Goal: Task Accomplishment & Management: Use online tool/utility

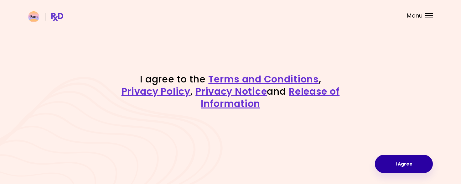
click at [405, 164] on button "I Agree" at bounding box center [404, 164] width 58 height 18
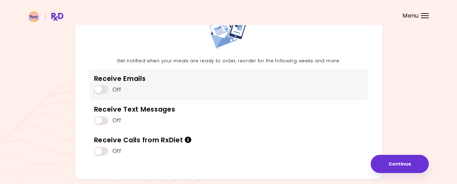
scroll to position [63, 0]
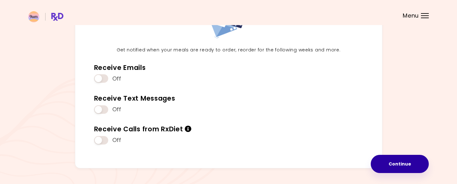
click at [399, 162] on button "Continue" at bounding box center [400, 164] width 58 height 18
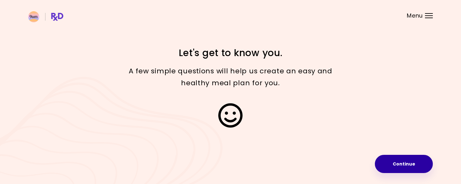
click at [409, 162] on button "Continue" at bounding box center [404, 164] width 58 height 18
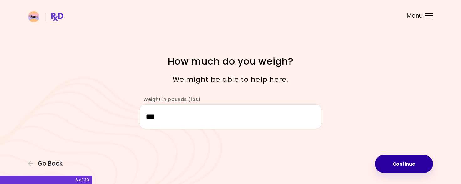
click at [405, 162] on button "Continue" at bounding box center [404, 164] width 58 height 18
select select "****"
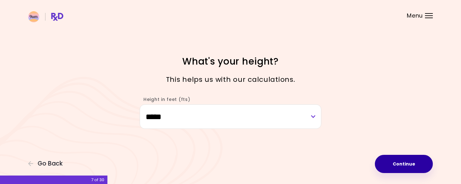
click at [405, 162] on button "Continue" at bounding box center [404, 164] width 58 height 18
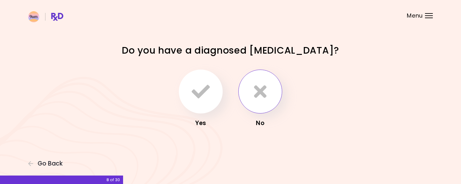
click at [263, 90] on icon "button" at bounding box center [260, 91] width 13 height 18
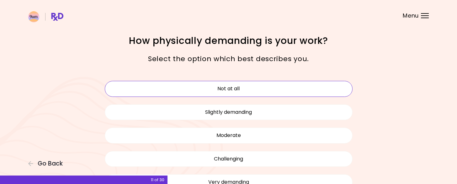
click at [233, 85] on button "Not at all" at bounding box center [229, 89] width 248 height 16
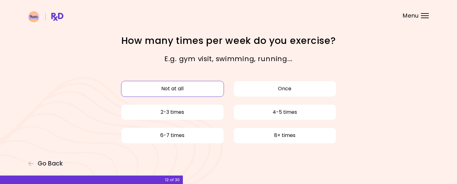
click at [172, 86] on button "Not at all" at bounding box center [172, 89] width 103 height 16
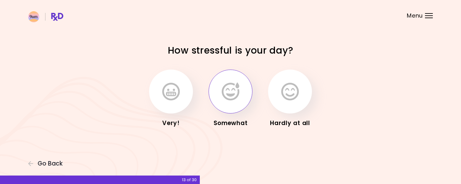
click at [235, 92] on icon "button" at bounding box center [231, 91] width 18 height 18
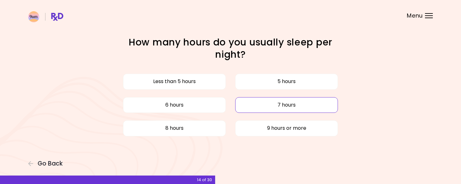
click at [288, 103] on button "7 hours" at bounding box center [286, 105] width 103 height 16
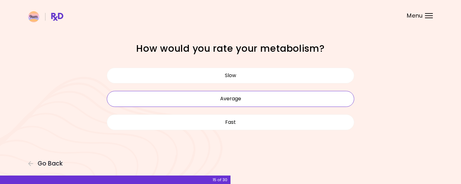
click at [235, 96] on button "Average" at bounding box center [231, 99] width 248 height 16
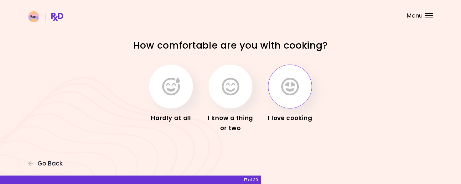
click at [288, 82] on icon "button" at bounding box center [291, 86] width 18 height 18
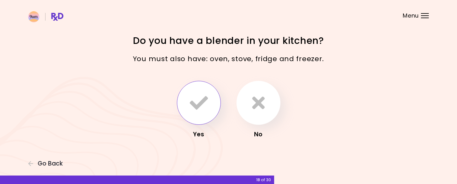
click at [201, 99] on icon "button" at bounding box center [199, 103] width 18 height 18
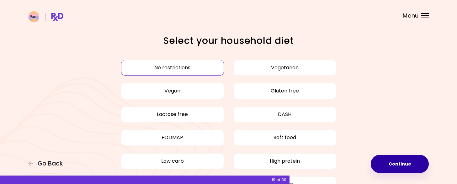
click at [400, 161] on button "Continue" at bounding box center [400, 164] width 58 height 18
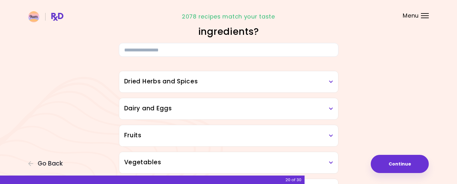
scroll to position [31, 0]
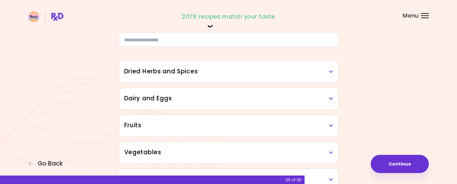
click at [330, 70] on icon at bounding box center [331, 72] width 4 height 4
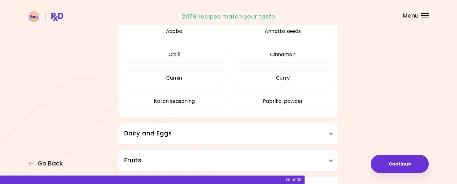
scroll to position [63, 0]
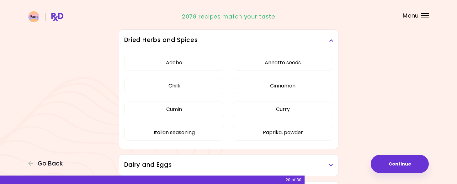
click at [331, 37] on h3 "Dried Herbs and Spices" at bounding box center [228, 40] width 209 height 9
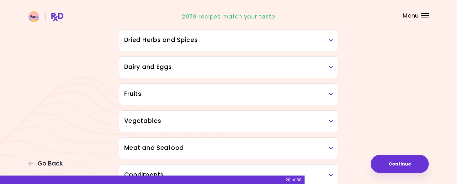
click at [331, 65] on icon at bounding box center [331, 67] width 4 height 4
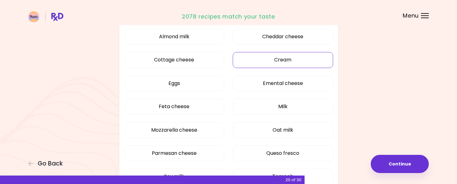
scroll to position [125, 0]
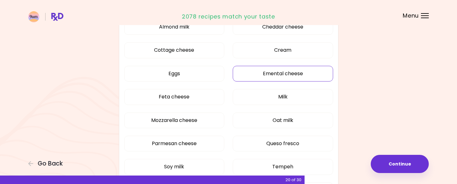
click at [298, 74] on button "Emental cheese" at bounding box center [283, 74] width 100 height 16
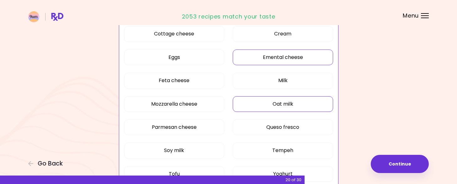
scroll to position [157, 0]
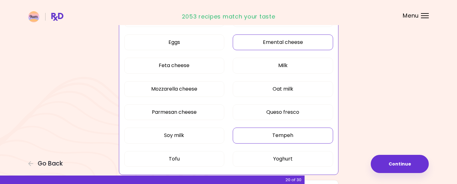
click at [291, 134] on button "Tempeh" at bounding box center [283, 136] width 100 height 16
click at [169, 132] on button "Soy milk" at bounding box center [174, 136] width 100 height 16
click at [172, 157] on button "Tofu" at bounding box center [174, 159] width 100 height 16
click at [287, 156] on button "Yoghurt" at bounding box center [283, 159] width 100 height 16
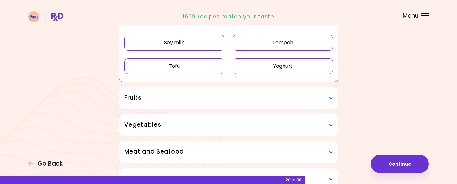
scroll to position [251, 0]
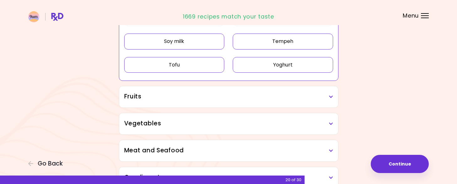
click at [329, 95] on icon at bounding box center [331, 97] width 4 height 4
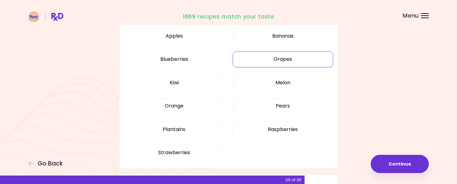
scroll to position [345, 0]
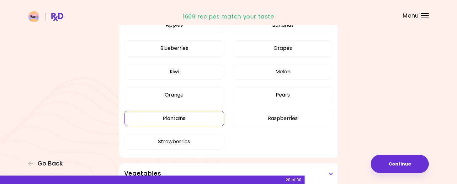
click at [181, 118] on button "Plantains" at bounding box center [174, 119] width 100 height 16
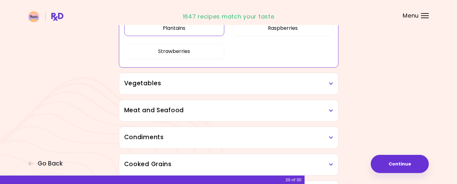
scroll to position [248, 0]
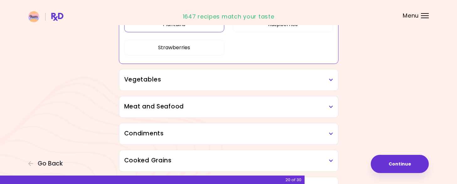
click at [331, 78] on icon at bounding box center [331, 80] width 4 height 4
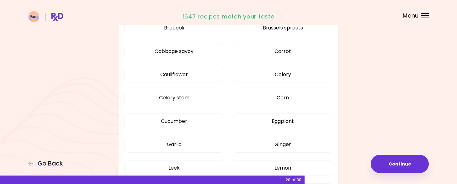
click at [287, 124] on div "Artichoke Arugula Avocado Beetroot Bell pepper Bok choy Broccoli Brussels sprou…" at bounding box center [228, 135] width 209 height 378
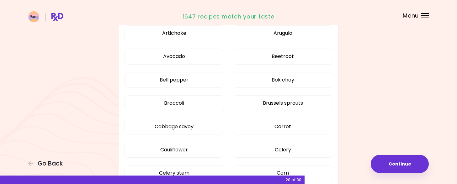
scroll to position [154, 0]
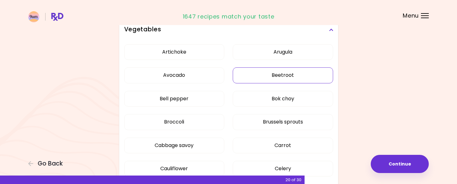
click at [290, 73] on button "Beetroot" at bounding box center [283, 75] width 100 height 16
click at [283, 97] on button "Bok choy" at bounding box center [283, 99] width 100 height 16
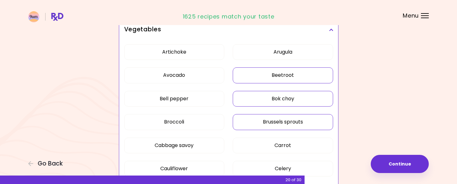
click at [281, 118] on button "Brussels sprouts" at bounding box center [283, 122] width 100 height 16
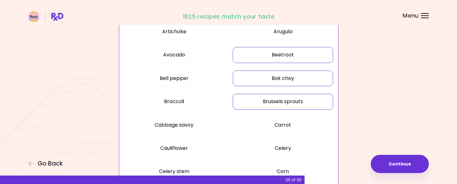
scroll to position [186, 0]
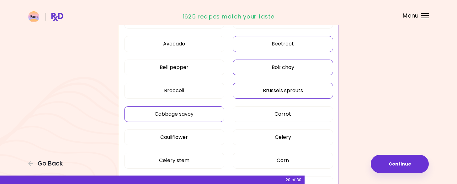
click at [185, 111] on button "Cabbage savoy" at bounding box center [174, 114] width 100 height 16
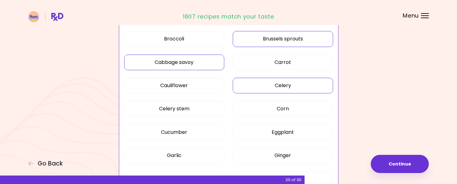
scroll to position [248, 0]
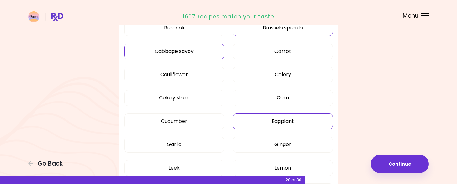
click at [297, 119] on button "Eggplant" at bounding box center [283, 121] width 100 height 16
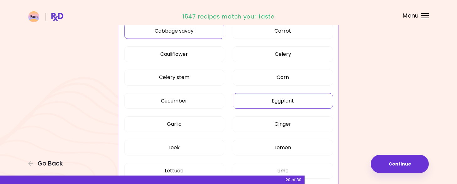
scroll to position [280, 0]
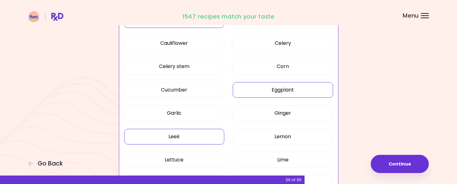
click at [173, 135] on button "Leek" at bounding box center [174, 137] width 100 height 16
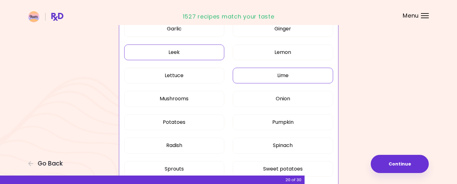
scroll to position [374, 0]
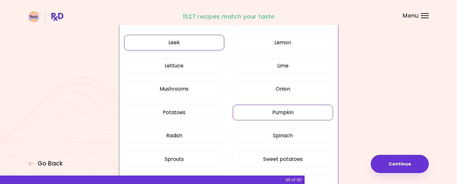
click at [291, 108] on button "Pumpkin" at bounding box center [283, 113] width 100 height 16
click at [186, 133] on button "Radish" at bounding box center [174, 136] width 100 height 16
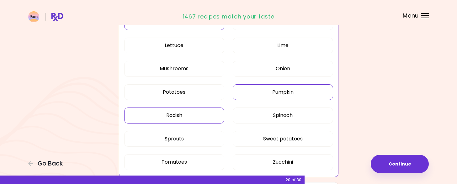
scroll to position [405, 0]
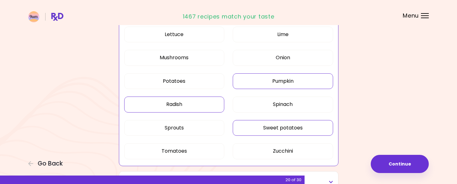
click at [295, 122] on button "Sweet potatoes" at bounding box center [283, 128] width 100 height 16
click at [288, 148] on button "Zucchini" at bounding box center [283, 151] width 100 height 16
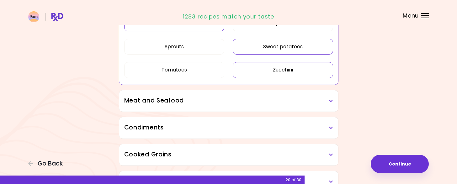
scroll to position [499, 0]
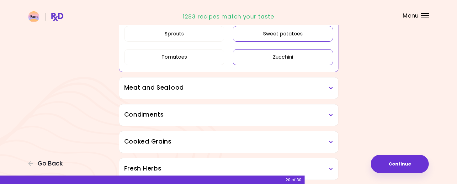
click at [331, 86] on icon at bounding box center [331, 88] width 4 height 4
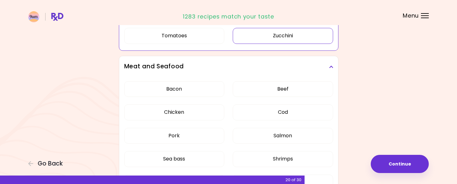
scroll to position [530, 0]
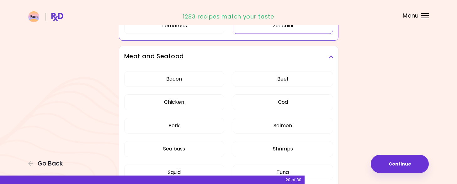
click at [307, 100] on div "Dried Herbs and Spices Adobo Annatto seeds Chilli Cinnamon Cumin [PERSON_NAME] …" at bounding box center [229, 28] width 226 height 961
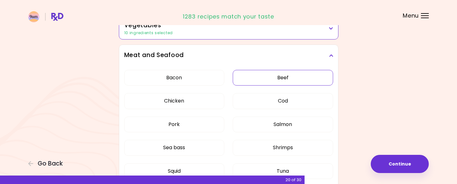
scroll to position [166, 0]
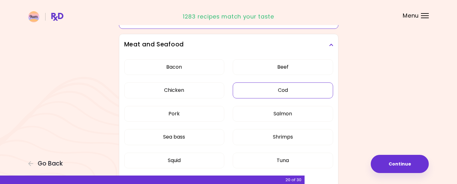
click at [278, 88] on button "Cod" at bounding box center [283, 90] width 100 height 16
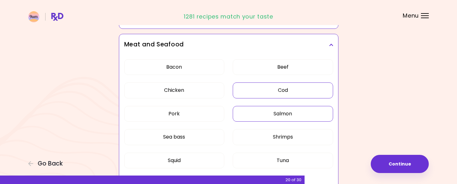
click at [284, 112] on button "Salmon" at bounding box center [283, 114] width 100 height 16
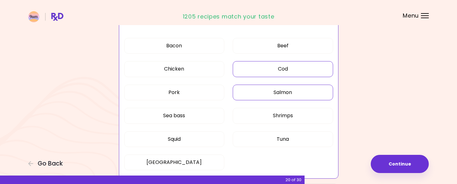
scroll to position [198, 0]
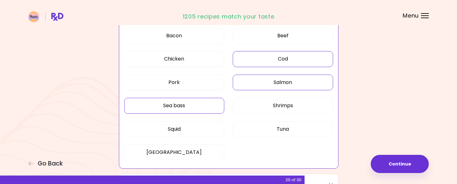
click at [182, 102] on button "Sea bass" at bounding box center [174, 106] width 100 height 16
click at [183, 126] on button "Squid" at bounding box center [174, 129] width 100 height 16
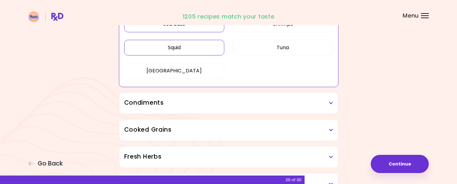
scroll to position [292, 0]
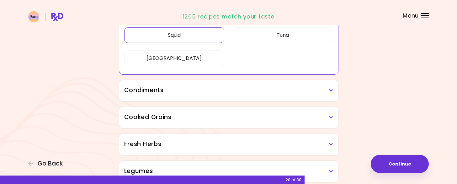
click at [330, 90] on icon at bounding box center [331, 90] width 4 height 4
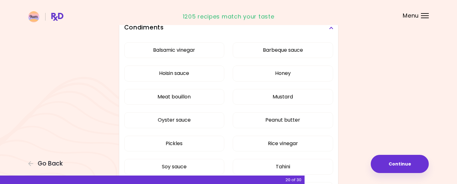
scroll to position [386, 0]
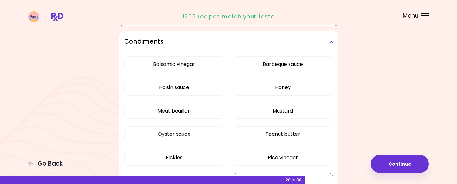
click at [286, 173] on button "Tahini" at bounding box center [283, 181] width 100 height 16
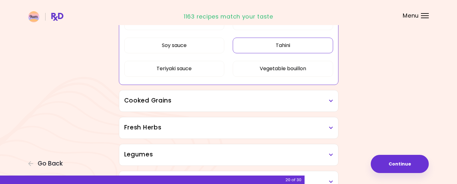
scroll to position [335, 0]
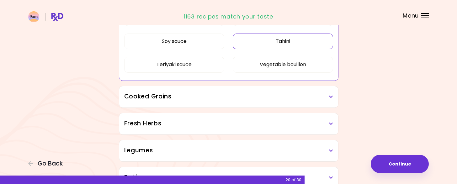
click at [330, 95] on icon at bounding box center [331, 97] width 4 height 4
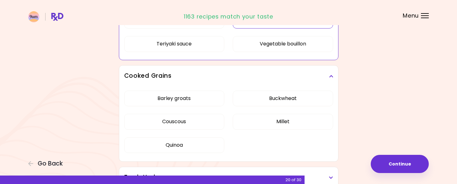
scroll to position [367, 0]
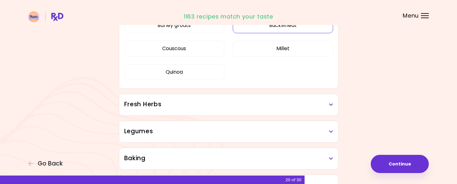
scroll to position [241, 0]
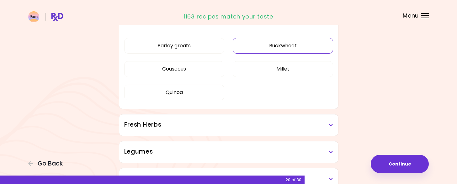
click at [284, 43] on button "Buckwheat" at bounding box center [283, 46] width 100 height 16
click at [276, 66] on button "Millet" at bounding box center [283, 69] width 100 height 16
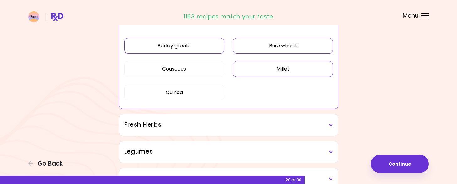
click at [187, 45] on button "Barley groats" at bounding box center [174, 46] width 100 height 16
click at [180, 68] on button "Couscous" at bounding box center [174, 69] width 100 height 16
click at [182, 92] on button "Quinoa" at bounding box center [174, 93] width 100 height 16
click at [330, 124] on icon at bounding box center [331, 125] width 4 height 4
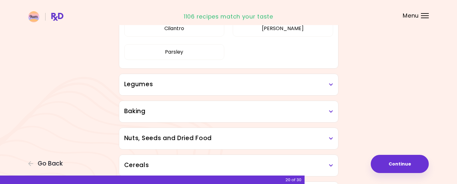
scroll to position [398, 0]
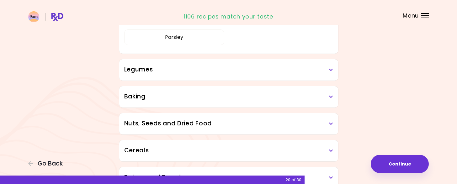
click at [330, 68] on icon at bounding box center [331, 70] width 4 height 4
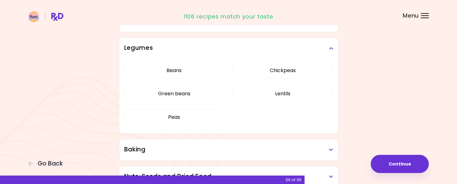
scroll to position [430, 0]
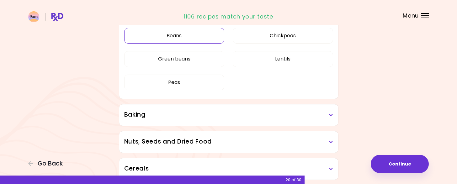
scroll to position [305, 0]
click at [179, 34] on button "Beans" at bounding box center [174, 37] width 100 height 16
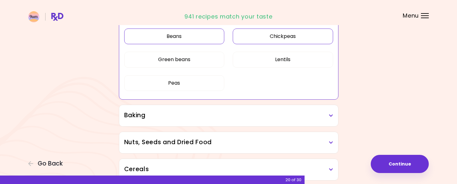
click at [282, 33] on button "Chickpeas" at bounding box center [283, 37] width 100 height 16
click at [284, 56] on button "Lentils" at bounding box center [283, 60] width 100 height 16
click at [174, 77] on button "Peas" at bounding box center [174, 83] width 100 height 16
click at [179, 55] on button "Green beans" at bounding box center [174, 60] width 100 height 16
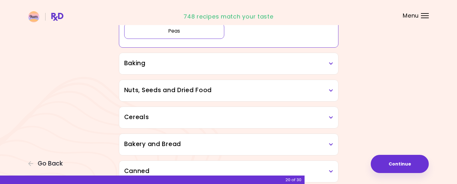
scroll to position [367, 0]
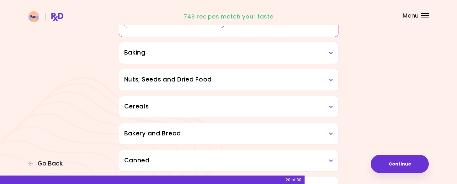
click at [331, 51] on icon at bounding box center [331, 53] width 4 height 4
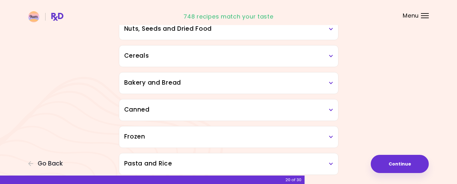
scroll to position [461, 0]
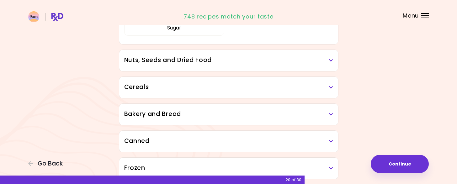
click at [331, 58] on icon at bounding box center [331, 60] width 4 height 4
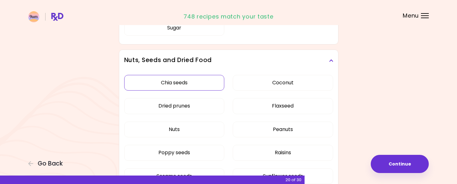
click at [184, 80] on div "Chia seeds Coconut Dried prunes Flaxseed Nuts Peanuts Poppy seeds Raisins Sesam…" at bounding box center [228, 132] width 209 height 122
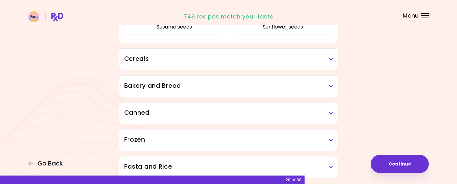
scroll to position [359, 0]
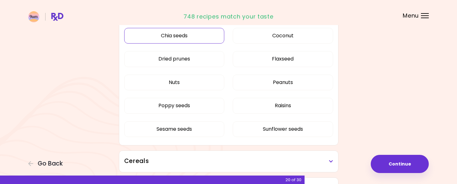
click at [178, 31] on button "Chia seeds" at bounding box center [174, 36] width 100 height 16
click at [283, 33] on button "Coconut" at bounding box center [283, 36] width 100 height 16
click at [278, 56] on button "Flaxseed" at bounding box center [283, 59] width 100 height 16
click at [169, 77] on button "Nuts" at bounding box center [174, 83] width 100 height 16
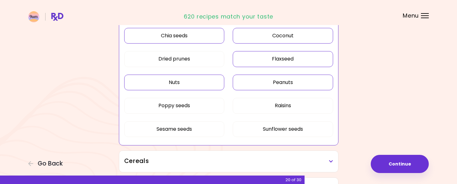
click at [291, 79] on button "Peanuts" at bounding box center [283, 83] width 100 height 16
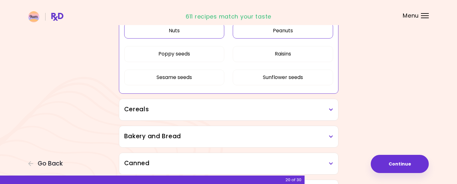
scroll to position [422, 0]
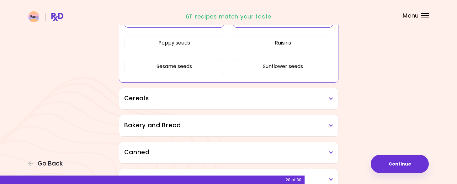
click at [330, 94] on h3 "Cereals" at bounding box center [228, 98] width 209 height 9
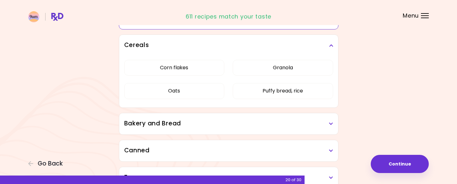
scroll to position [485, 0]
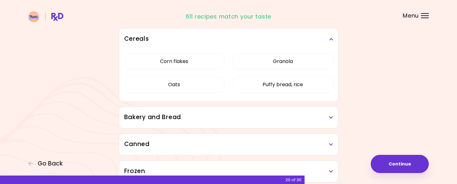
scroll to position [356, 0]
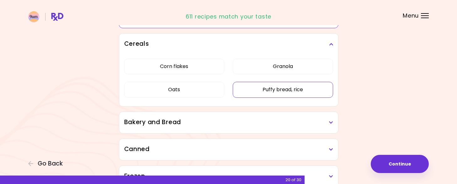
click at [287, 85] on button "Puffy bread, rice" at bounding box center [283, 90] width 100 height 16
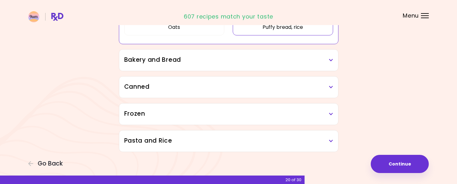
scroll to position [418, 0]
click at [332, 58] on icon at bounding box center [331, 60] width 4 height 4
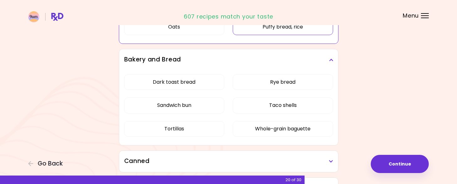
click at [331, 58] on icon at bounding box center [331, 60] width 4 height 4
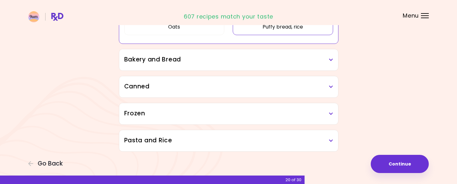
click at [330, 85] on icon at bounding box center [331, 87] width 4 height 4
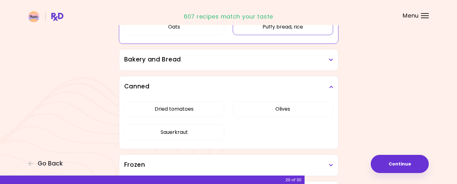
click at [330, 85] on icon at bounding box center [331, 87] width 4 height 4
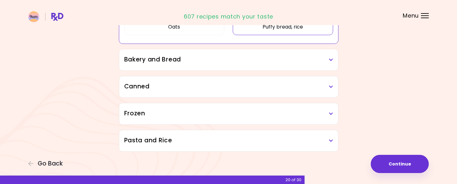
click at [332, 112] on icon at bounding box center [331, 114] width 4 height 4
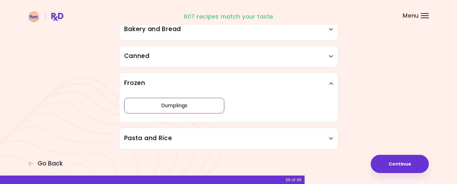
click at [171, 122] on div "Dumplings" at bounding box center [228, 108] width 209 height 28
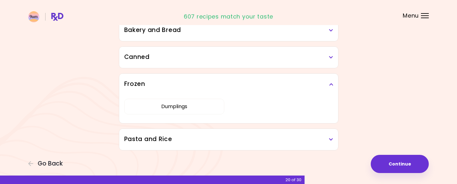
scroll to position [395, 0]
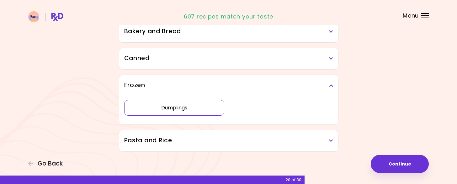
click at [191, 107] on button "Dumplings" at bounding box center [174, 108] width 100 height 16
click at [331, 139] on icon at bounding box center [331, 141] width 4 height 4
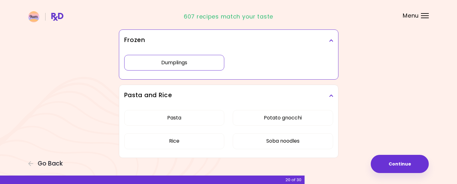
scroll to position [446, 0]
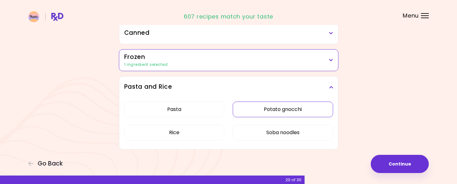
click at [274, 105] on button "Potato gnocchi" at bounding box center [283, 110] width 100 height 16
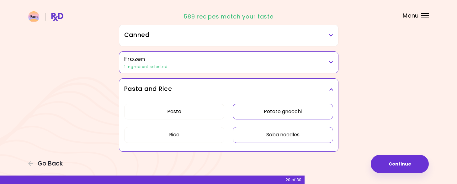
click at [288, 130] on button "Soba noodles" at bounding box center [283, 135] width 100 height 16
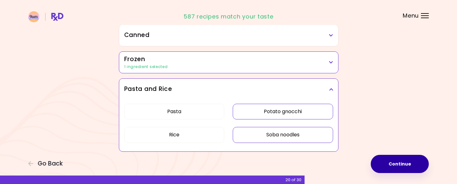
click at [399, 162] on button "Continue" at bounding box center [400, 164] width 58 height 18
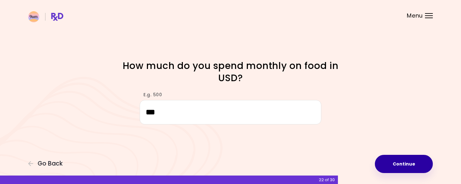
type input "***"
click at [403, 163] on button "Continue" at bounding box center [404, 164] width 58 height 18
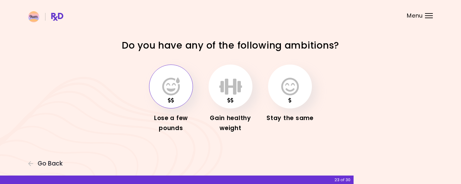
click at [167, 82] on icon "button" at bounding box center [171, 86] width 18 height 18
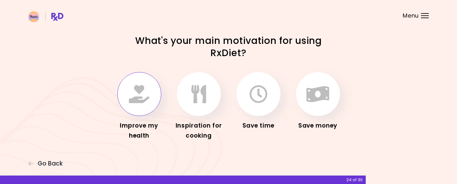
click at [148, 95] on icon "button" at bounding box center [139, 94] width 20 height 18
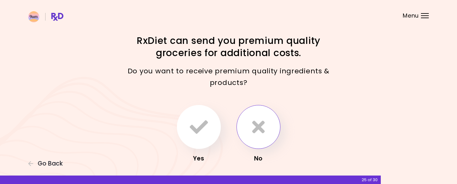
click at [267, 130] on button "button" at bounding box center [258, 127] width 44 height 44
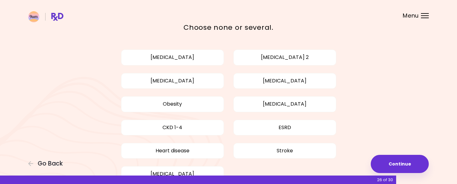
scroll to position [63, 0]
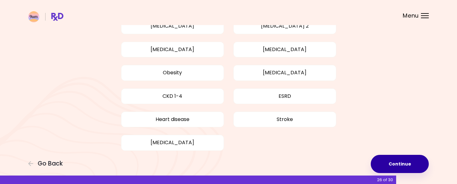
click at [400, 161] on button "Continue" at bounding box center [400, 164] width 58 height 18
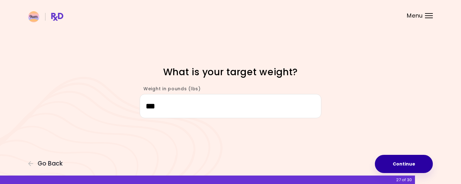
type input "***"
click at [398, 160] on button "Continue" at bounding box center [404, 164] width 58 height 18
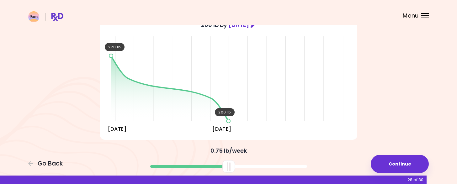
scroll to position [31, 0]
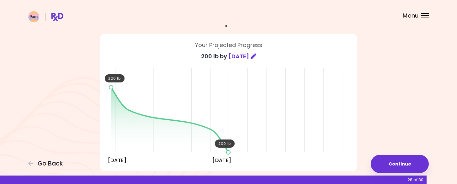
click at [255, 57] on icon at bounding box center [253, 56] width 6 height 6
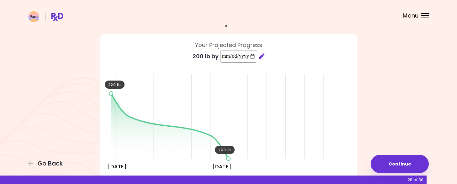
click at [256, 56] on input "**********" at bounding box center [238, 56] width 37 height 13
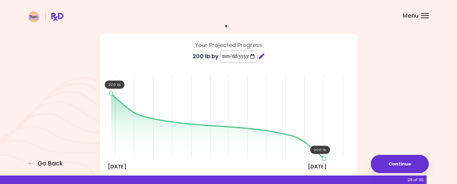
type input "**********"
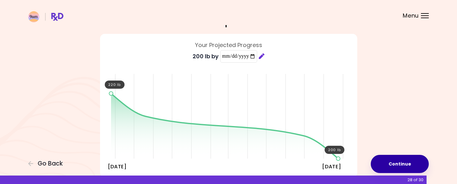
click at [398, 164] on button "Continue" at bounding box center [400, 164] width 58 height 18
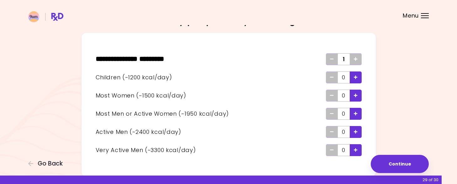
scroll to position [31, 0]
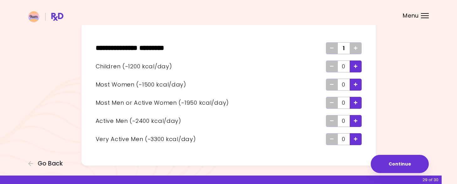
click at [353, 103] on div "Add - Man or Active Woman" at bounding box center [356, 103] width 12 height 12
click at [331, 101] on icon "Remove - Man or Active Woman" at bounding box center [332, 103] width 4 height 4
click at [355, 101] on icon "Add - Man or Active Woman" at bounding box center [356, 103] width 4 height 4
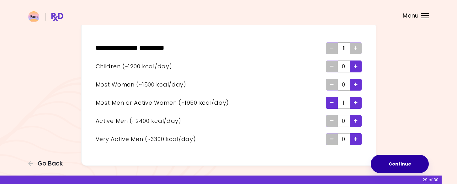
click at [398, 164] on button "Continue" at bounding box center [400, 164] width 58 height 18
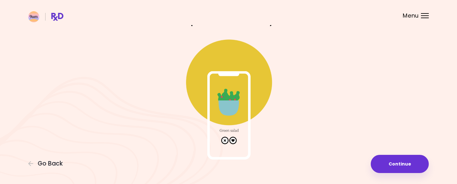
scroll to position [34, 0]
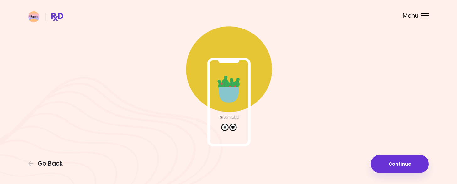
click at [234, 128] on img at bounding box center [228, 83] width 125 height 125
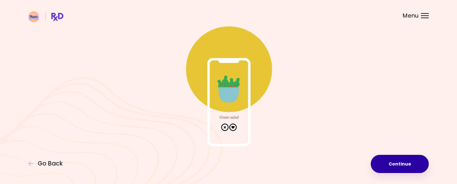
click at [397, 162] on button "Continue" at bounding box center [400, 164] width 58 height 18
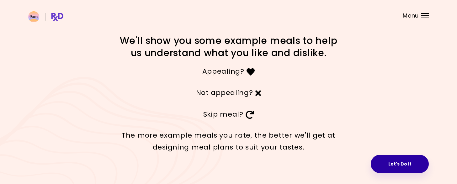
click at [393, 158] on button "Let's Do It" at bounding box center [400, 164] width 58 height 18
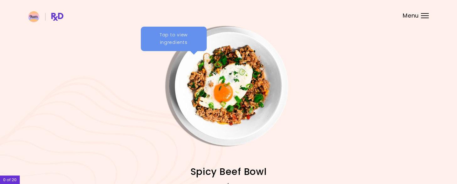
click at [178, 37] on div "Tap to view ingredients" at bounding box center [174, 39] width 66 height 24
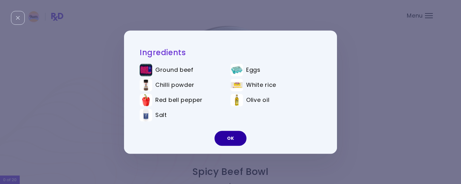
click at [229, 135] on button "OK" at bounding box center [231, 138] width 32 height 15
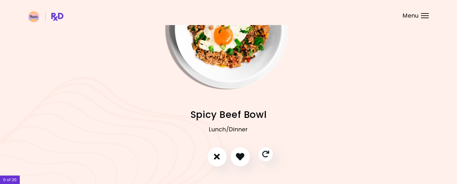
scroll to position [63, 0]
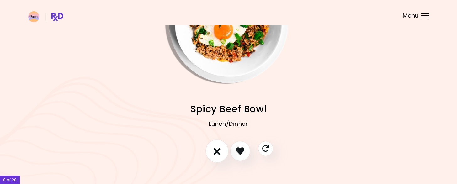
click at [217, 150] on icon "I don't like this recipe" at bounding box center [217, 151] width 7 height 10
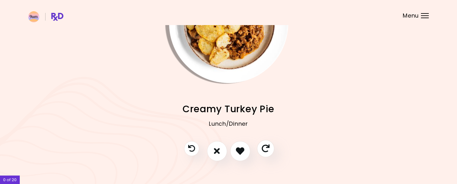
click at [265, 145] on icon "Skip" at bounding box center [265, 149] width 8 height 8
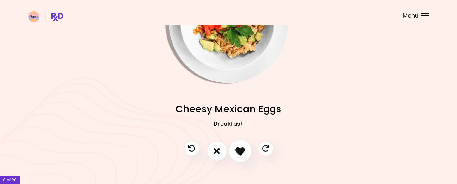
click at [238, 149] on icon "I like this recipe" at bounding box center [240, 151] width 10 height 10
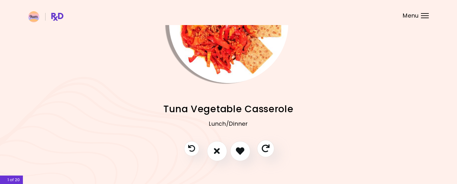
click at [265, 146] on icon "Skip" at bounding box center [265, 149] width 8 height 8
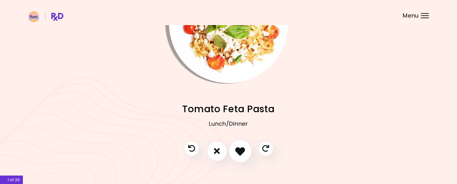
click at [239, 148] on icon "I like this recipe" at bounding box center [240, 151] width 10 height 10
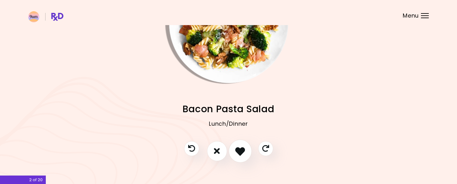
click at [239, 147] on icon "I like this recipe" at bounding box center [240, 151] width 10 height 10
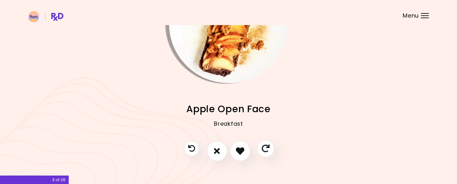
click at [266, 148] on icon "Skip" at bounding box center [265, 149] width 8 height 8
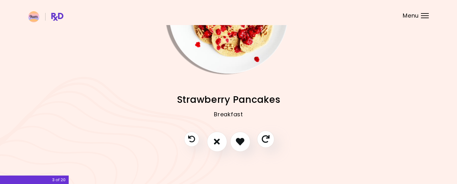
scroll to position [72, 0]
click at [239, 137] on icon "I like this recipe" at bounding box center [240, 141] width 10 height 10
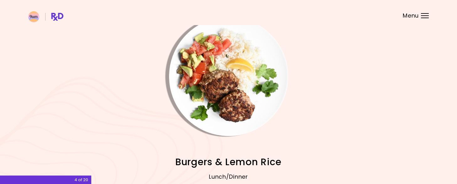
scroll to position [41, 0]
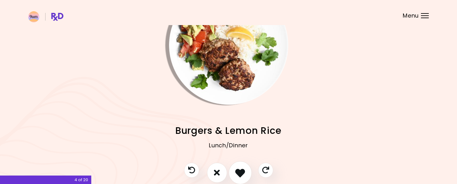
click at [242, 170] on icon "I like this recipe" at bounding box center [240, 173] width 10 height 10
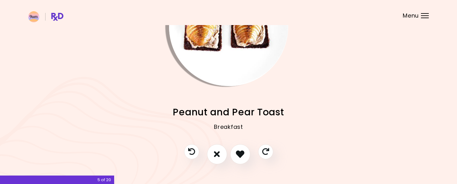
scroll to position [72, 0]
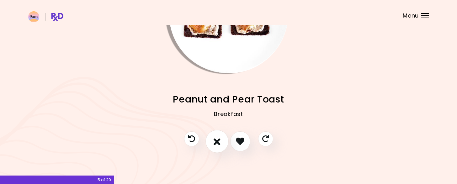
click at [214, 137] on icon "I don't like this recipe" at bounding box center [217, 141] width 7 height 10
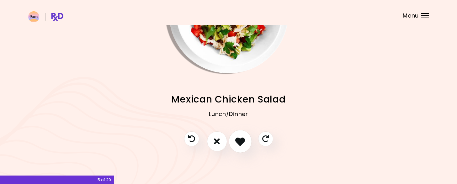
click at [239, 140] on icon "I like this recipe" at bounding box center [240, 141] width 10 height 10
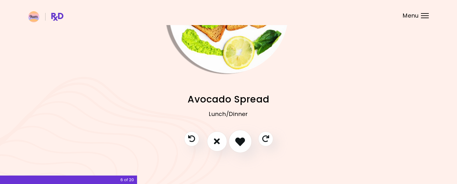
click at [241, 137] on icon "I like this recipe" at bounding box center [240, 141] width 10 height 10
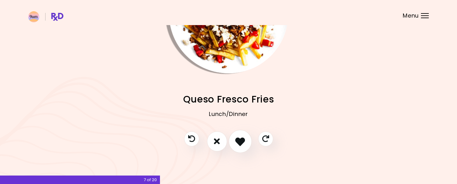
click at [240, 140] on icon "I like this recipe" at bounding box center [240, 141] width 10 height 10
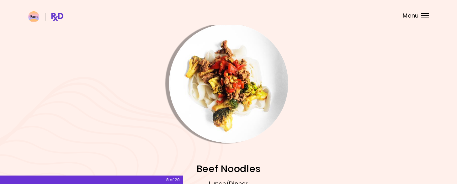
scroll to position [0, 0]
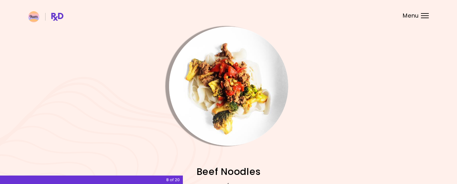
click at [245, 74] on img "Info - Beef Noodles" at bounding box center [228, 86] width 119 height 119
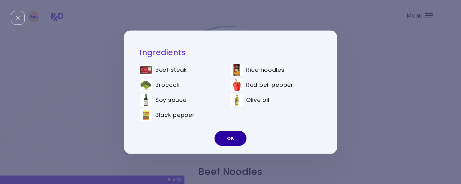
click at [230, 137] on button "OK" at bounding box center [231, 138] width 32 height 15
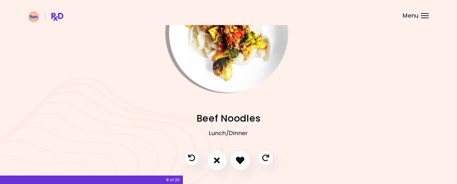
scroll to position [63, 0]
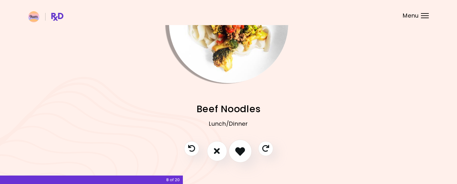
click at [243, 150] on icon "I like this recipe" at bounding box center [240, 151] width 10 height 10
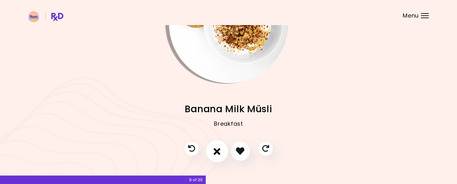
click at [216, 150] on icon "I don't like this recipe" at bounding box center [217, 151] width 7 height 10
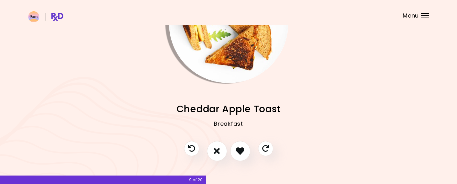
click at [238, 49] on img "Info - Cheddar Apple Toast" at bounding box center [228, 23] width 119 height 119
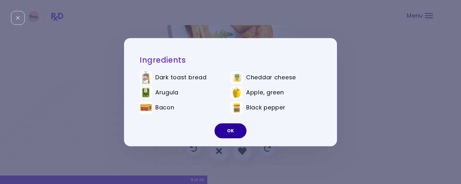
click at [229, 128] on button "OK" at bounding box center [231, 130] width 32 height 15
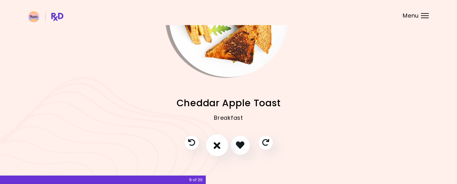
scroll to position [72, 0]
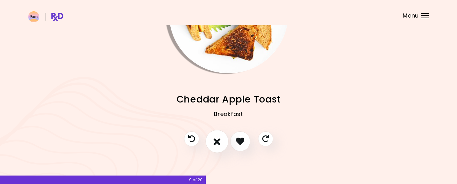
click at [218, 139] on icon "I don't like this recipe" at bounding box center [217, 141] width 7 height 10
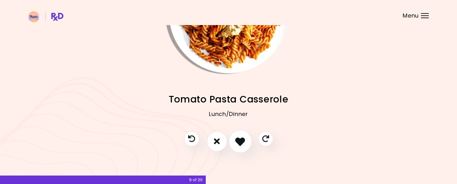
click at [238, 137] on icon "I like this recipe" at bounding box center [240, 141] width 10 height 10
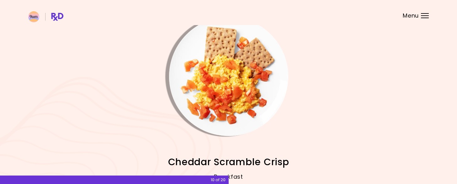
scroll to position [41, 0]
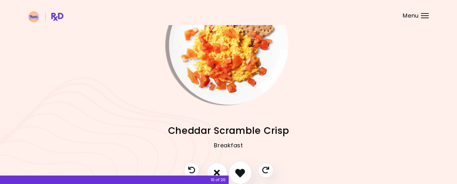
click at [240, 170] on icon "I like this recipe" at bounding box center [240, 173] width 10 height 10
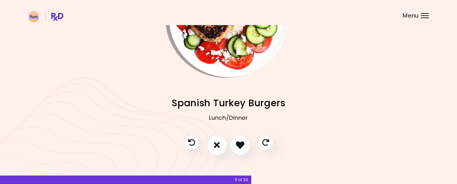
scroll to position [72, 0]
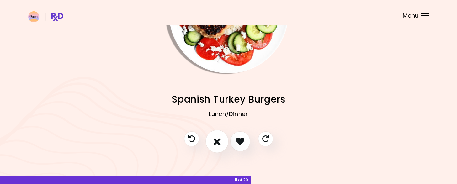
click at [217, 140] on icon "I don't like this recipe" at bounding box center [217, 141] width 7 height 10
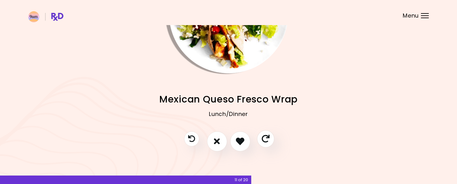
click at [267, 138] on icon "Skip" at bounding box center [265, 139] width 8 height 8
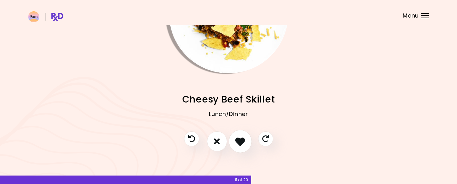
click at [241, 140] on icon "I like this recipe" at bounding box center [240, 141] width 10 height 10
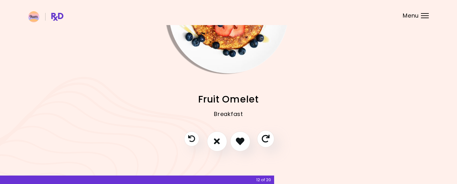
click at [264, 138] on icon "Skip" at bounding box center [265, 139] width 8 height 8
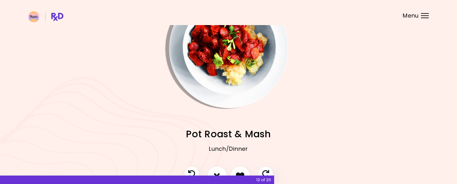
scroll to position [63, 0]
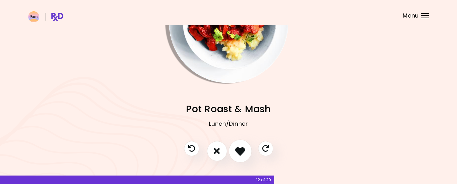
click at [241, 146] on icon "I like this recipe" at bounding box center [240, 151] width 10 height 10
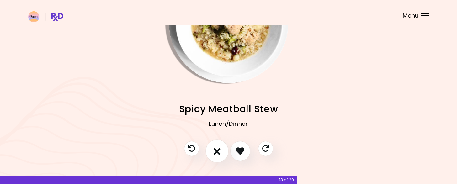
click at [214, 149] on icon "I don't like this recipe" at bounding box center [217, 151] width 7 height 10
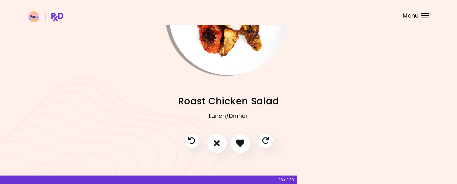
scroll to position [72, 0]
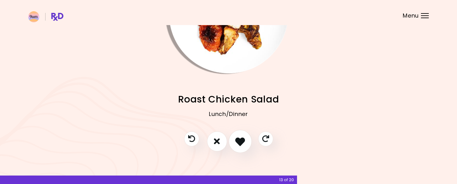
click at [240, 137] on icon "I like this recipe" at bounding box center [240, 141] width 10 height 10
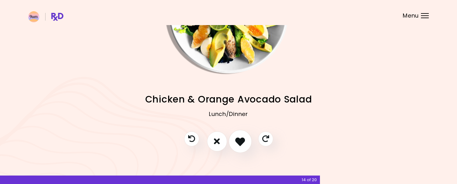
click at [238, 137] on icon "I like this recipe" at bounding box center [240, 141] width 10 height 10
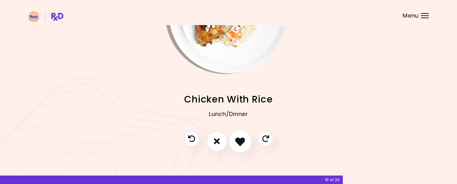
click at [238, 140] on icon "I like this recipe" at bounding box center [240, 141] width 10 height 10
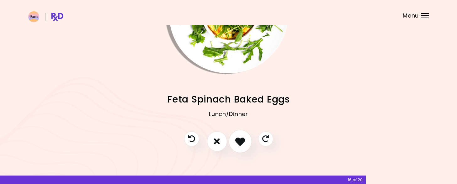
click at [241, 136] on icon "I like this recipe" at bounding box center [240, 141] width 10 height 10
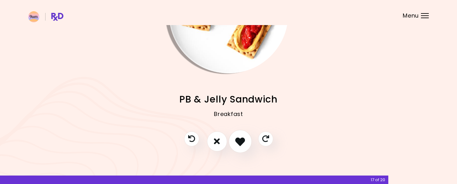
click at [241, 137] on icon "I like this recipe" at bounding box center [240, 141] width 10 height 10
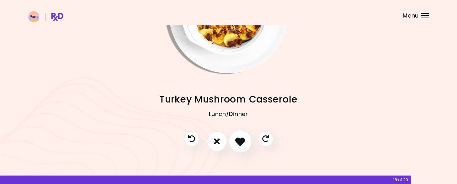
click at [241, 137] on icon "I like this recipe" at bounding box center [240, 141] width 10 height 10
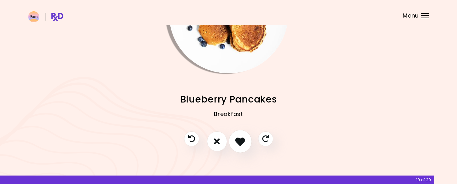
click at [241, 138] on icon "I like this recipe" at bounding box center [240, 141] width 10 height 10
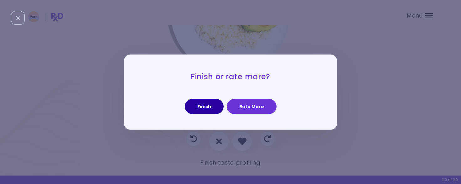
click at [195, 101] on button "Finish" at bounding box center [204, 106] width 39 height 15
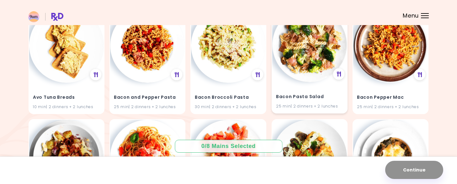
scroll to position [533, 0]
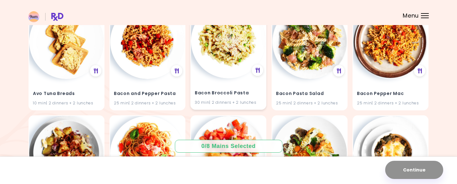
click at [222, 66] on img at bounding box center [228, 41] width 75 height 75
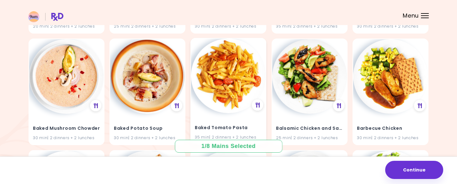
scroll to position [721, 0]
click at [240, 85] on img at bounding box center [228, 76] width 75 height 75
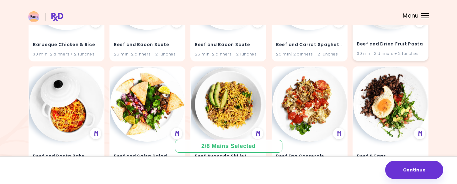
scroll to position [1035, 0]
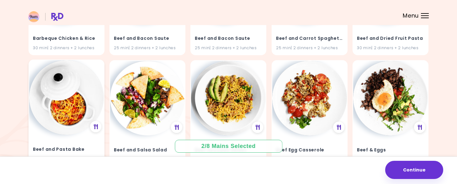
click at [67, 112] on img at bounding box center [66, 97] width 75 height 75
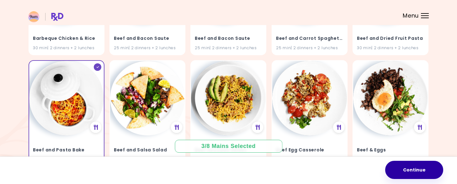
click at [419, 167] on button "Continue" at bounding box center [414, 170] width 58 height 18
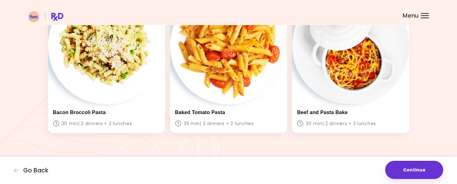
scroll to position [78, 0]
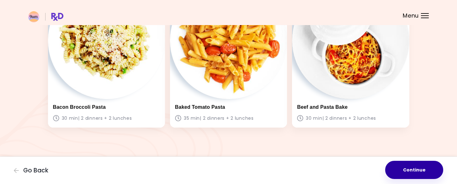
click at [416, 168] on button "Continue" at bounding box center [414, 170] width 58 height 18
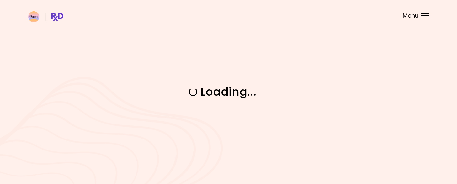
scroll to position [0, 0]
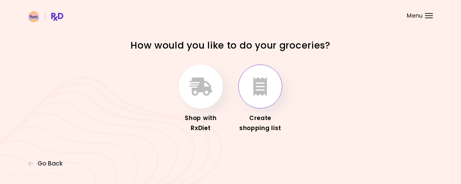
click at [269, 90] on button "button" at bounding box center [261, 87] width 44 height 44
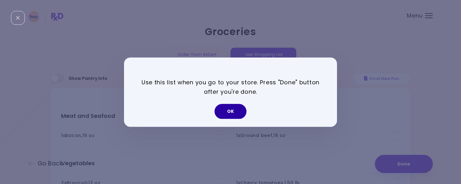
click at [233, 109] on button "OK" at bounding box center [231, 111] width 32 height 15
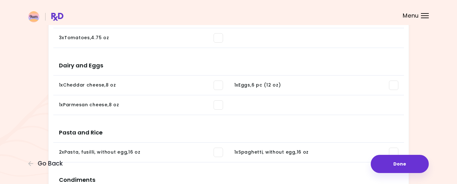
scroll to position [188, 0]
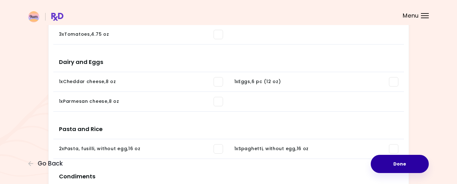
click at [399, 162] on button "Done" at bounding box center [400, 164] width 58 height 18
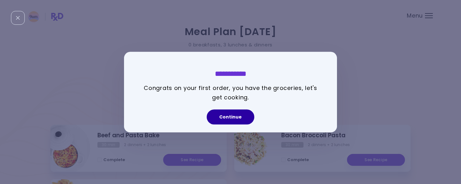
click at [229, 114] on button "Continue" at bounding box center [231, 116] width 48 height 15
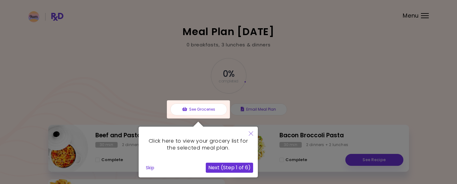
click at [230, 168] on button "Next (Step 1 of 6)" at bounding box center [229, 168] width 47 height 10
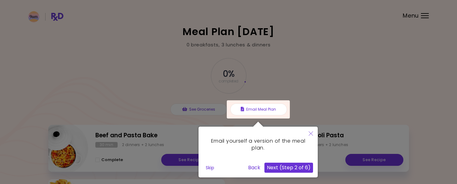
click at [209, 167] on button "Skip" at bounding box center [209, 167] width 13 height 9
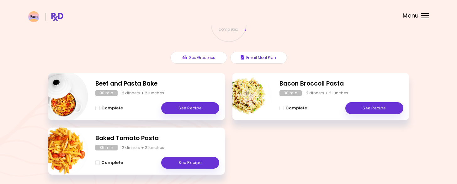
scroll to position [63, 0]
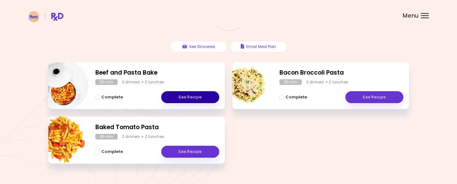
click at [186, 97] on link "See Recipe" at bounding box center [190, 97] width 58 height 12
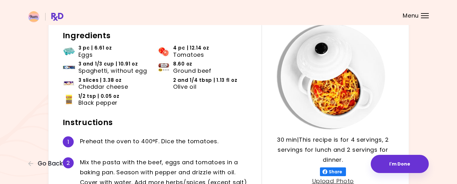
scroll to position [30, 0]
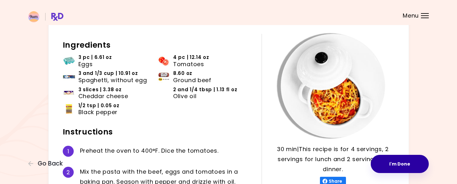
click at [403, 161] on button "I'm Done" at bounding box center [400, 164] width 58 height 18
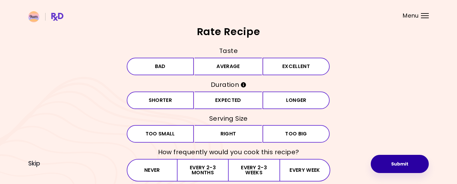
click at [397, 164] on button "Submit" at bounding box center [400, 164] width 58 height 18
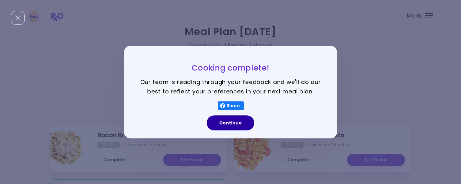
click at [232, 124] on button "Continue" at bounding box center [231, 122] width 48 height 15
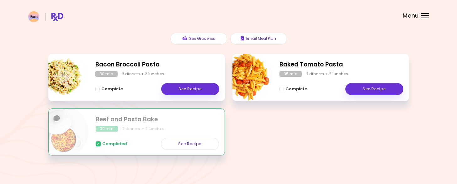
scroll to position [76, 0]
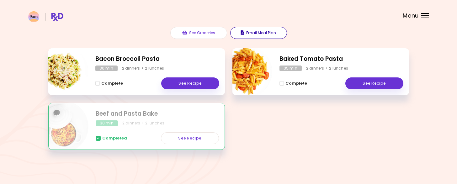
click at [256, 34] on button "Email Meal Plan" at bounding box center [258, 33] width 57 height 12
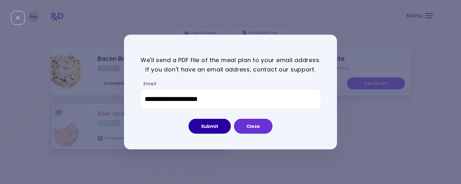
click at [207, 126] on button "Submit" at bounding box center [210, 126] width 42 height 15
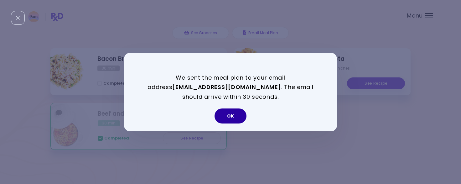
click at [233, 113] on button "OK" at bounding box center [231, 115] width 32 height 15
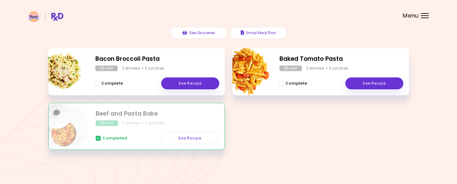
click at [98, 139] on icon at bounding box center [98, 138] width 3 height 2
click at [98, 138] on icon at bounding box center [98, 138] width 3 height 2
click at [421, 14] on div "Menu" at bounding box center [425, 15] width 8 height 5
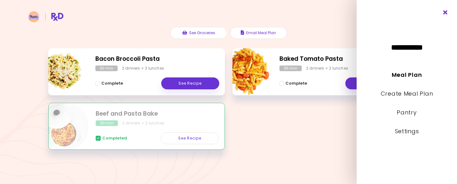
click at [444, 11] on icon "Close" at bounding box center [445, 12] width 6 height 4
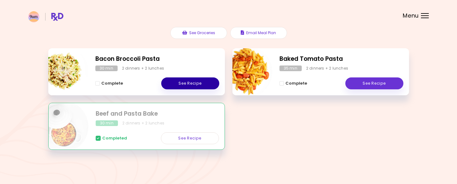
click at [190, 83] on link "See Recipe" at bounding box center [190, 83] width 58 height 12
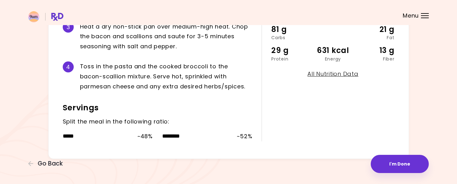
scroll to position [223, 0]
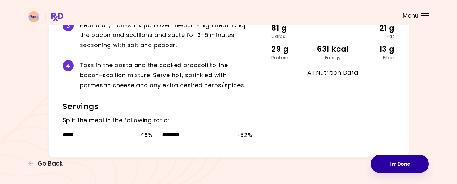
click at [399, 164] on button "I'm Done" at bounding box center [400, 164] width 58 height 18
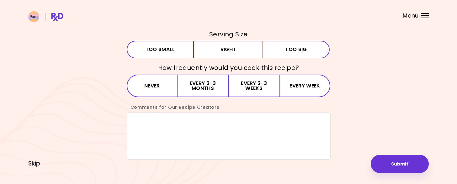
scroll to position [85, 0]
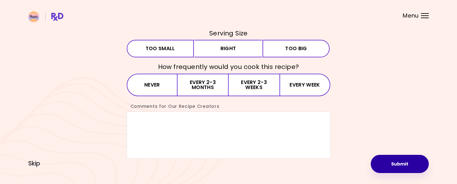
click at [393, 161] on button "Submit" at bounding box center [400, 164] width 58 height 18
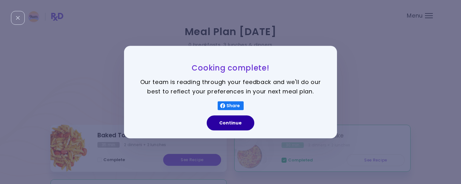
click at [232, 125] on button "Continue" at bounding box center [231, 122] width 48 height 15
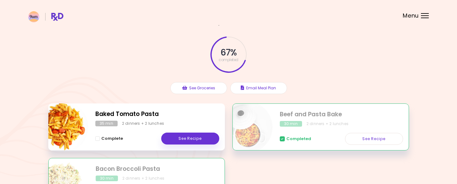
scroll to position [63, 0]
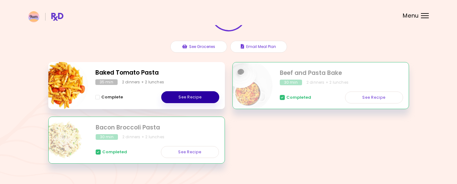
click at [188, 96] on link "See Recipe" at bounding box center [190, 97] width 58 height 12
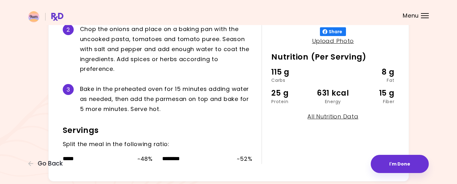
scroll to position [203, 0]
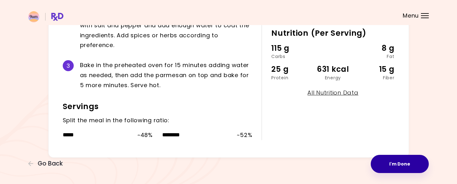
click at [400, 160] on button "I'm Done" at bounding box center [400, 164] width 58 height 18
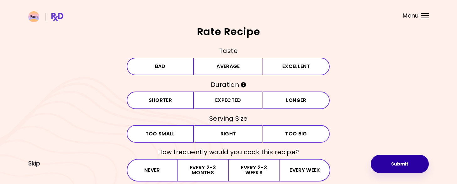
click at [399, 162] on button "Submit" at bounding box center [400, 164] width 58 height 18
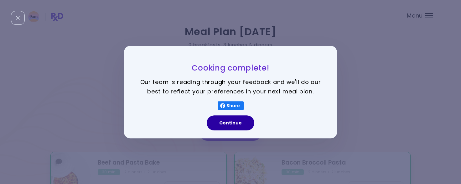
click at [223, 120] on button "Continue" at bounding box center [231, 122] width 48 height 15
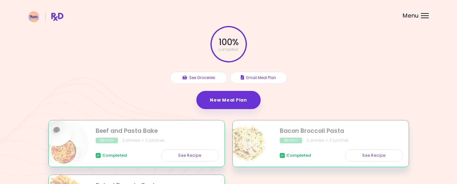
scroll to position [94, 0]
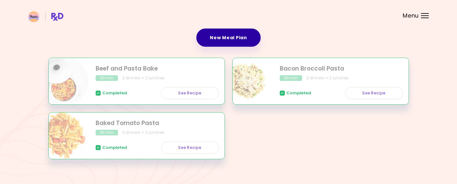
click at [231, 34] on link "New Meal Plan" at bounding box center [228, 38] width 64 height 18
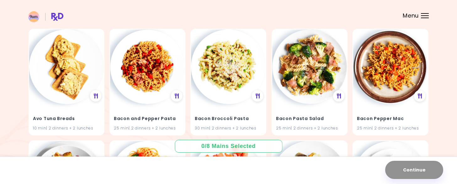
scroll to position [541, 0]
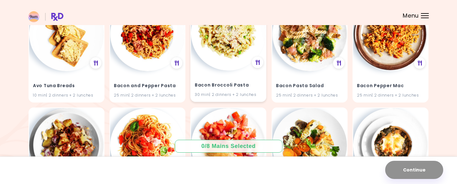
click at [224, 52] on img at bounding box center [228, 33] width 75 height 75
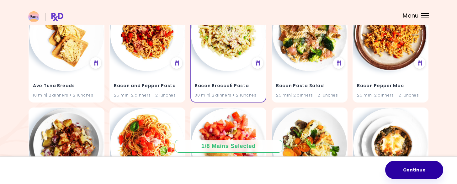
click at [419, 170] on button "Continue" at bounding box center [414, 170] width 58 height 18
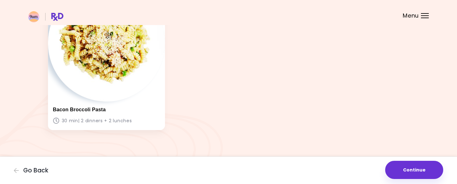
scroll to position [78, 0]
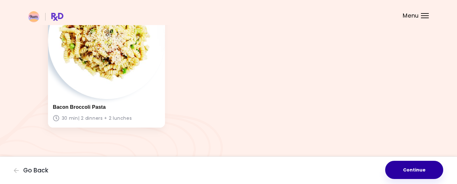
click at [418, 166] on button "Continue" at bounding box center [414, 170] width 58 height 18
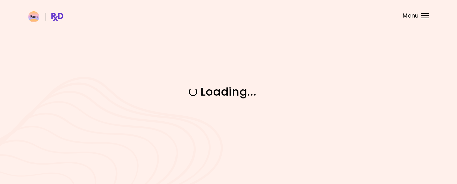
scroll to position [0, 0]
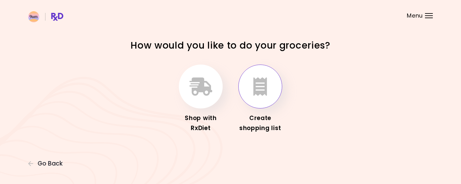
click at [260, 86] on icon "button" at bounding box center [261, 86] width 14 height 18
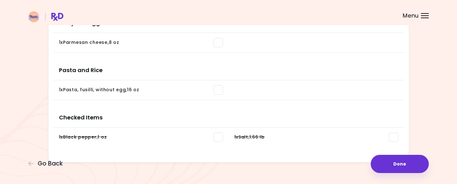
scroll to position [192, 0]
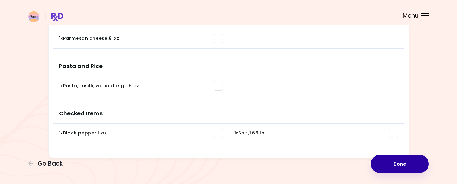
click at [400, 162] on button "Done" at bounding box center [400, 164] width 58 height 18
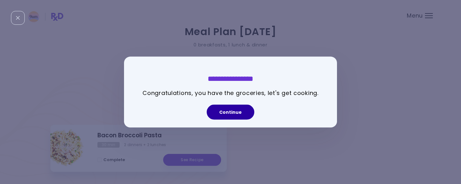
click at [229, 105] on button "Continue" at bounding box center [231, 112] width 48 height 15
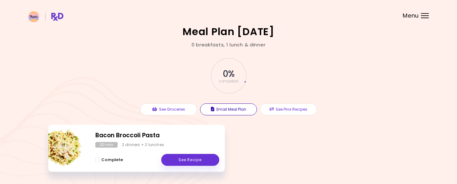
click at [228, 110] on button "Email Meal Plan" at bounding box center [228, 109] width 57 height 12
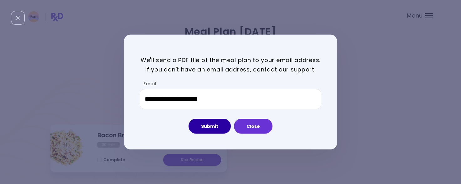
click at [205, 123] on button "Submit" at bounding box center [210, 126] width 42 height 15
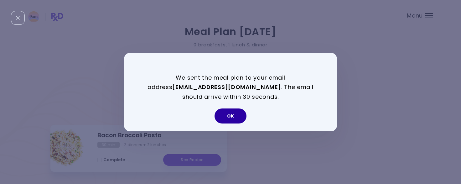
click at [234, 113] on button "OK" at bounding box center [231, 115] width 32 height 15
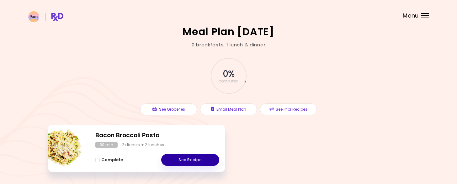
click at [188, 156] on link "See Recipe" at bounding box center [190, 160] width 58 height 12
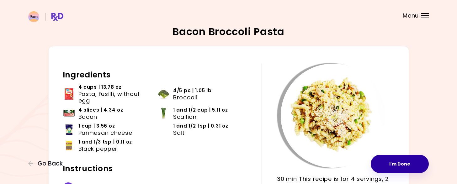
click at [401, 158] on button "I'm Done" at bounding box center [400, 164] width 58 height 18
